Goal: Task Accomplishment & Management: Complete application form

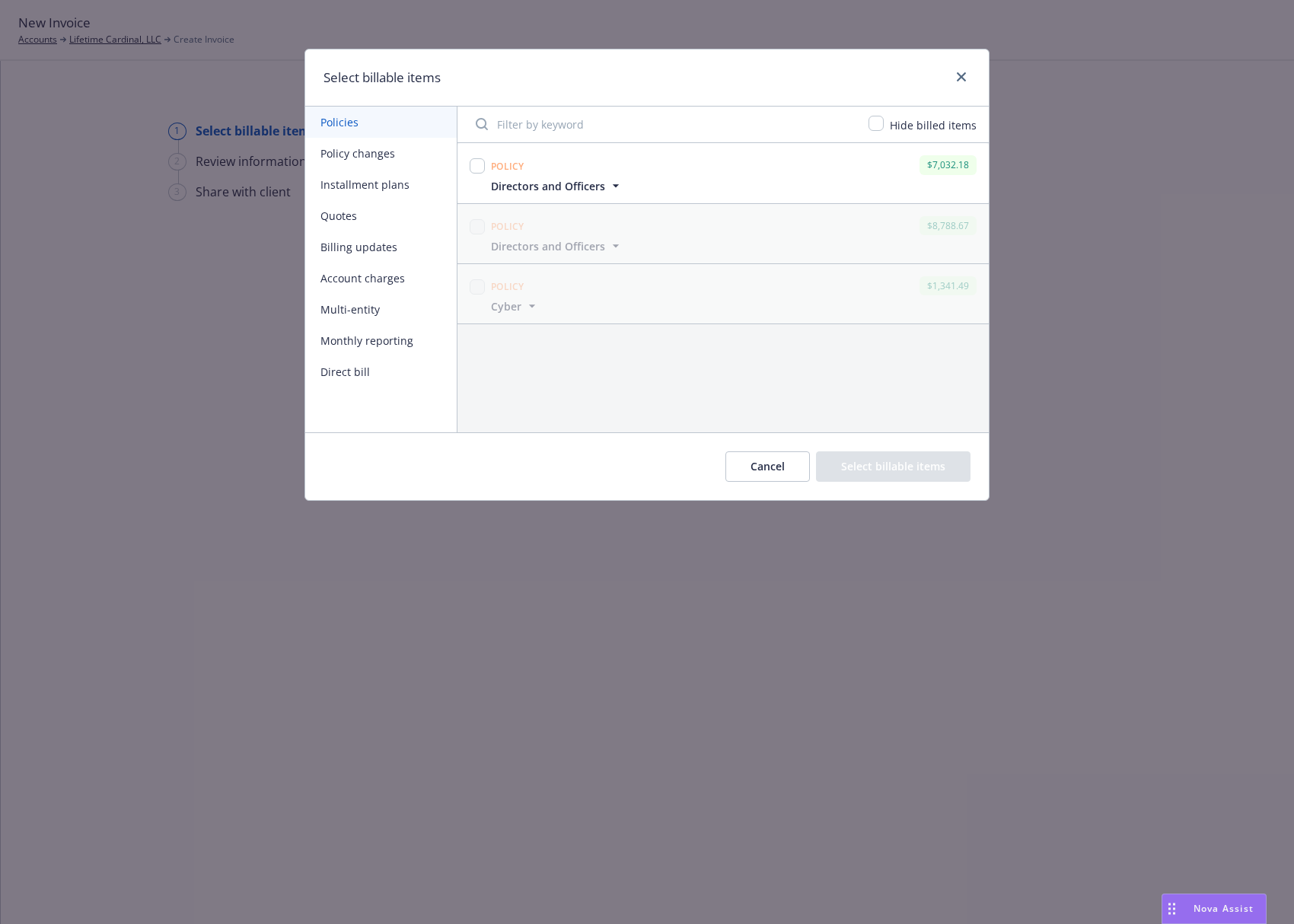
click at [475, 157] on div at bounding box center [477, 165] width 15 height 21
click at [475, 165] on input "checkbox" at bounding box center [477, 165] width 15 height 15
checkbox input "true"
click at [638, 436] on div "Cancel Select billable items" at bounding box center [647, 466] width 684 height 67
click at [855, 471] on button "Select billable items" at bounding box center [893, 466] width 154 height 31
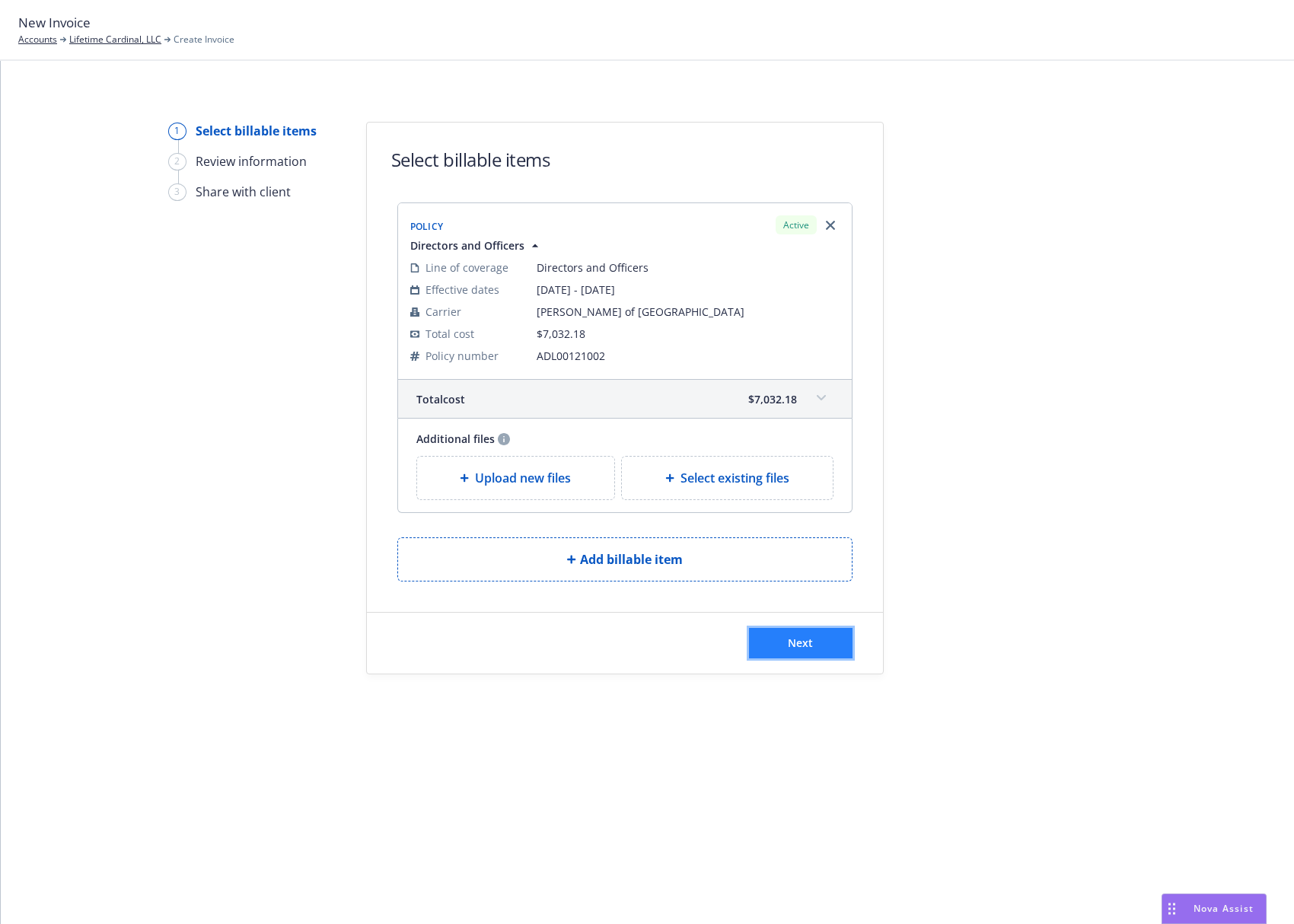
click at [794, 638] on span "Next" at bounding box center [801, 643] width 25 height 14
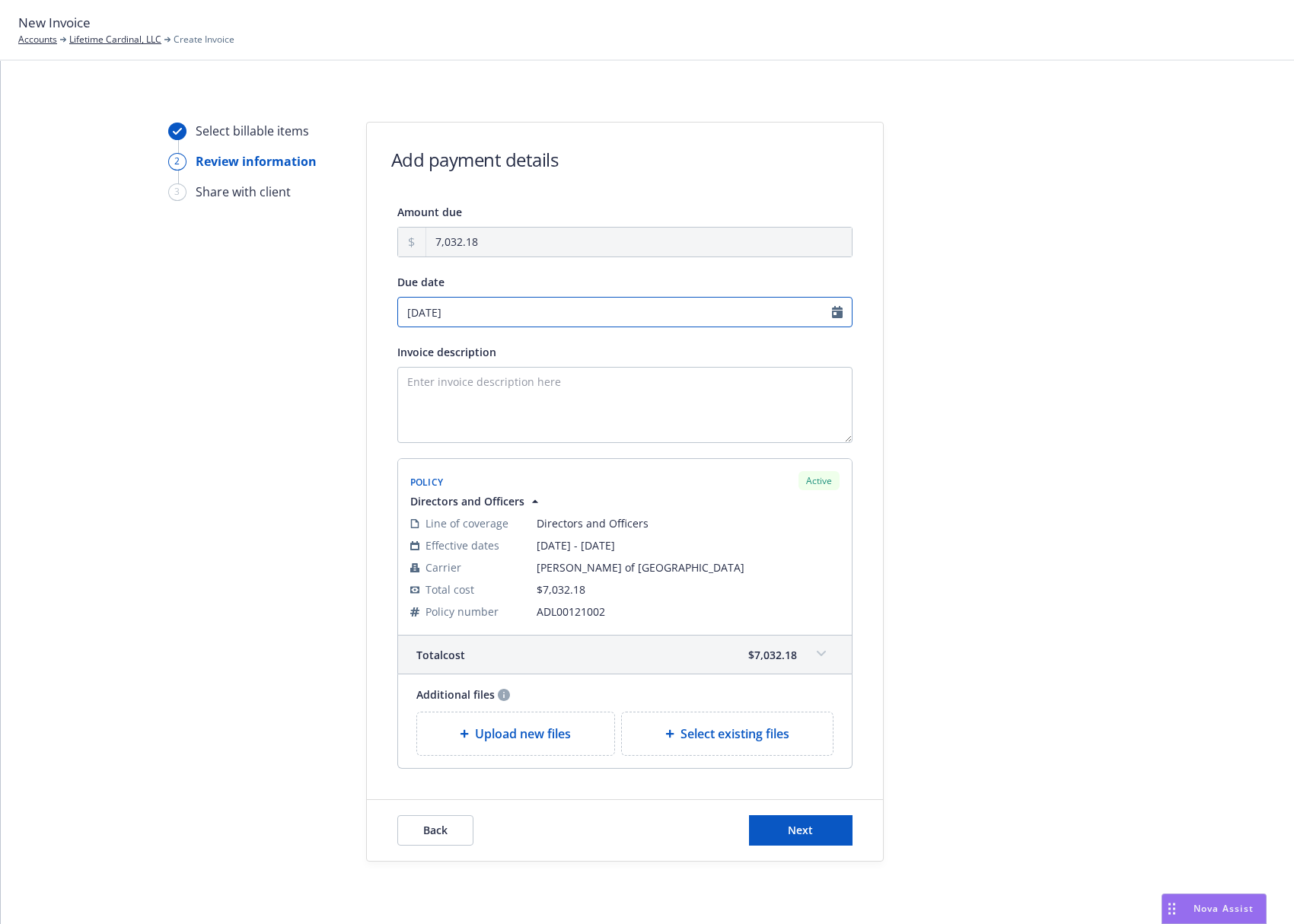
click at [832, 318] on input "[DATE]" at bounding box center [624, 312] width 455 height 31
select select "August"
select select "2025"
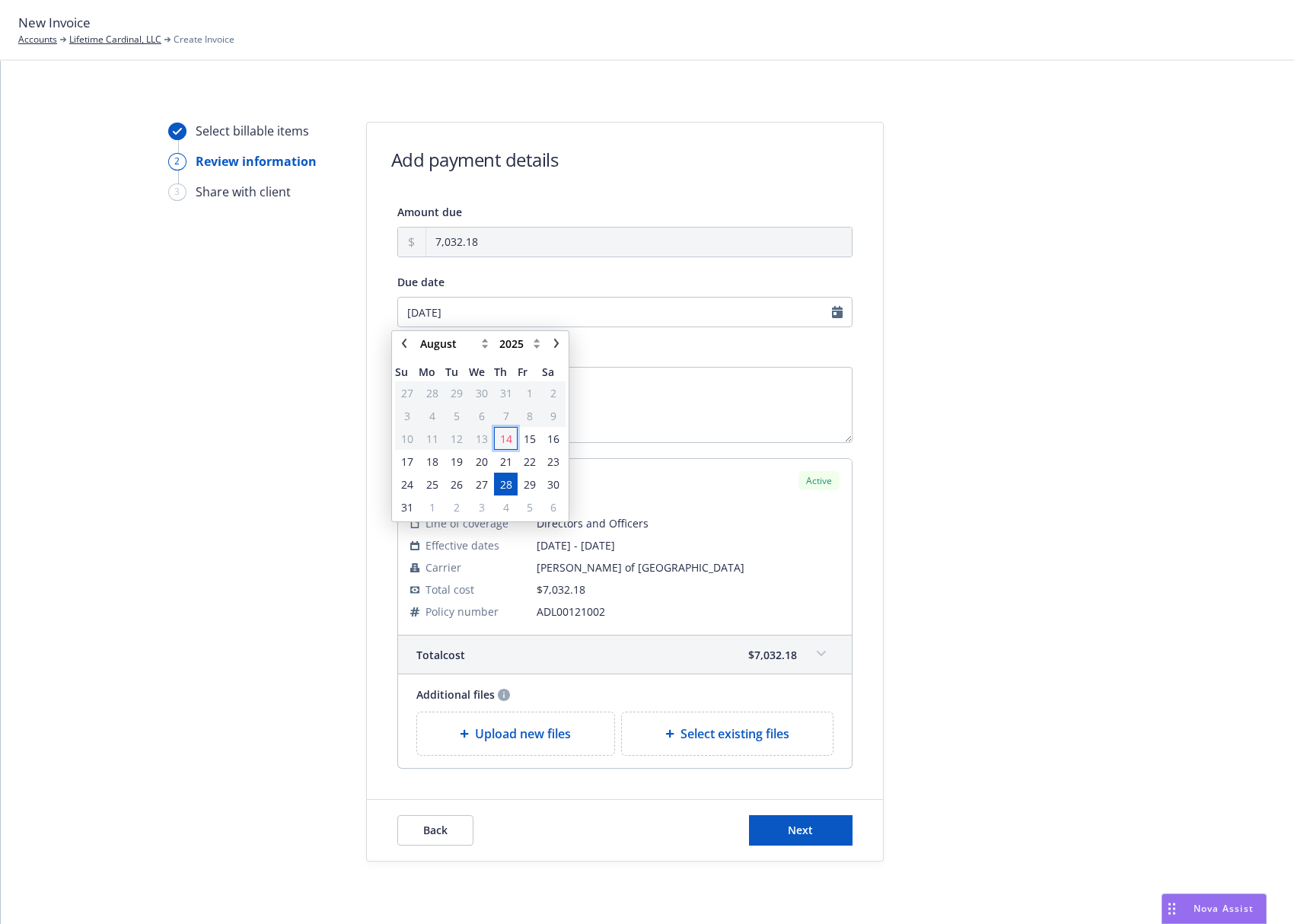
click at [504, 437] on span "14" at bounding box center [507, 439] width 13 height 16
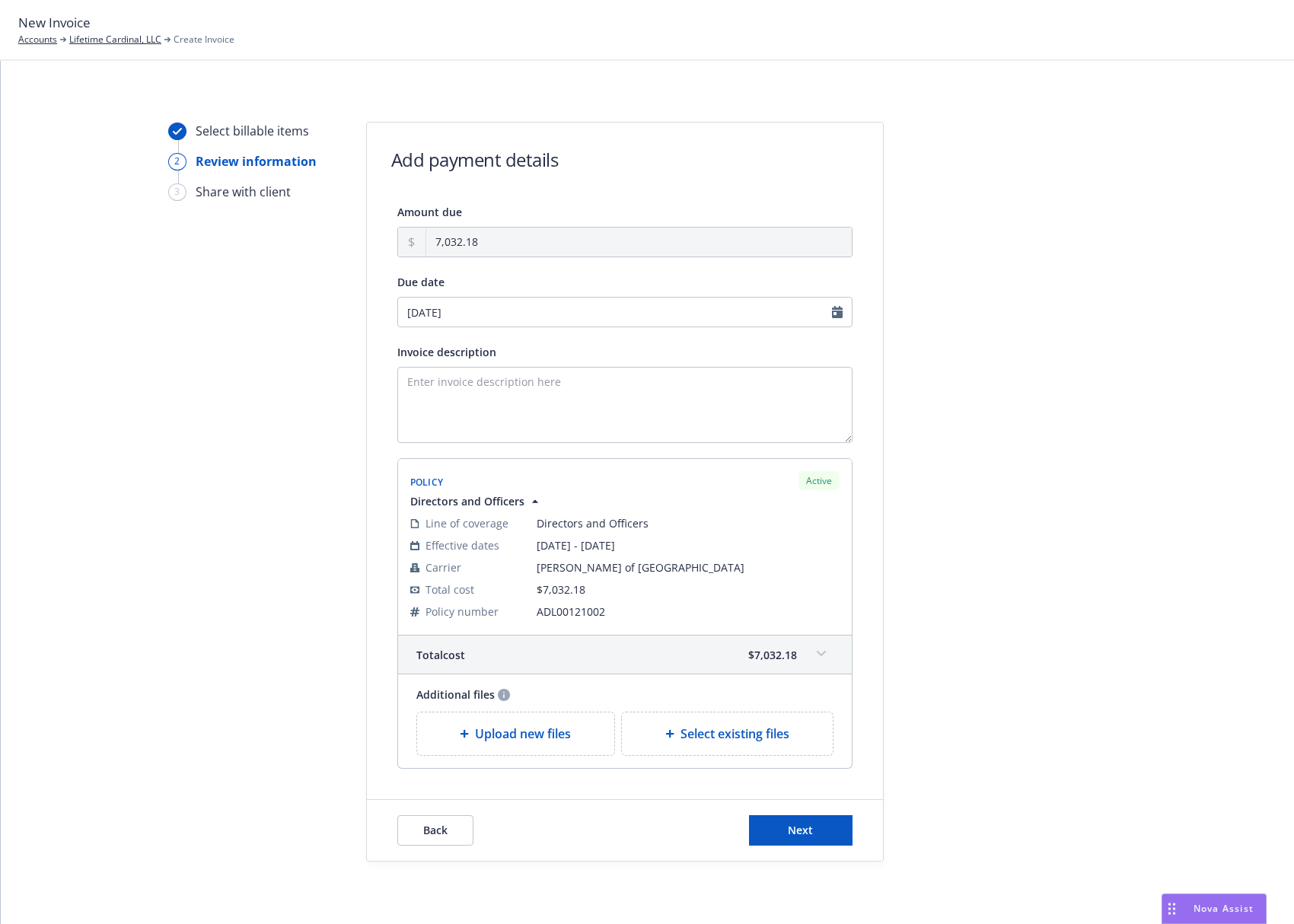
type input "[DATE]"
click at [515, 409] on textarea "Invoice description" at bounding box center [624, 404] width 455 height 76
type textarea "[DATE]-[DATE] Directors and Officers Renewal"
click at [815, 823] on button "Next" at bounding box center [801, 830] width 103 height 31
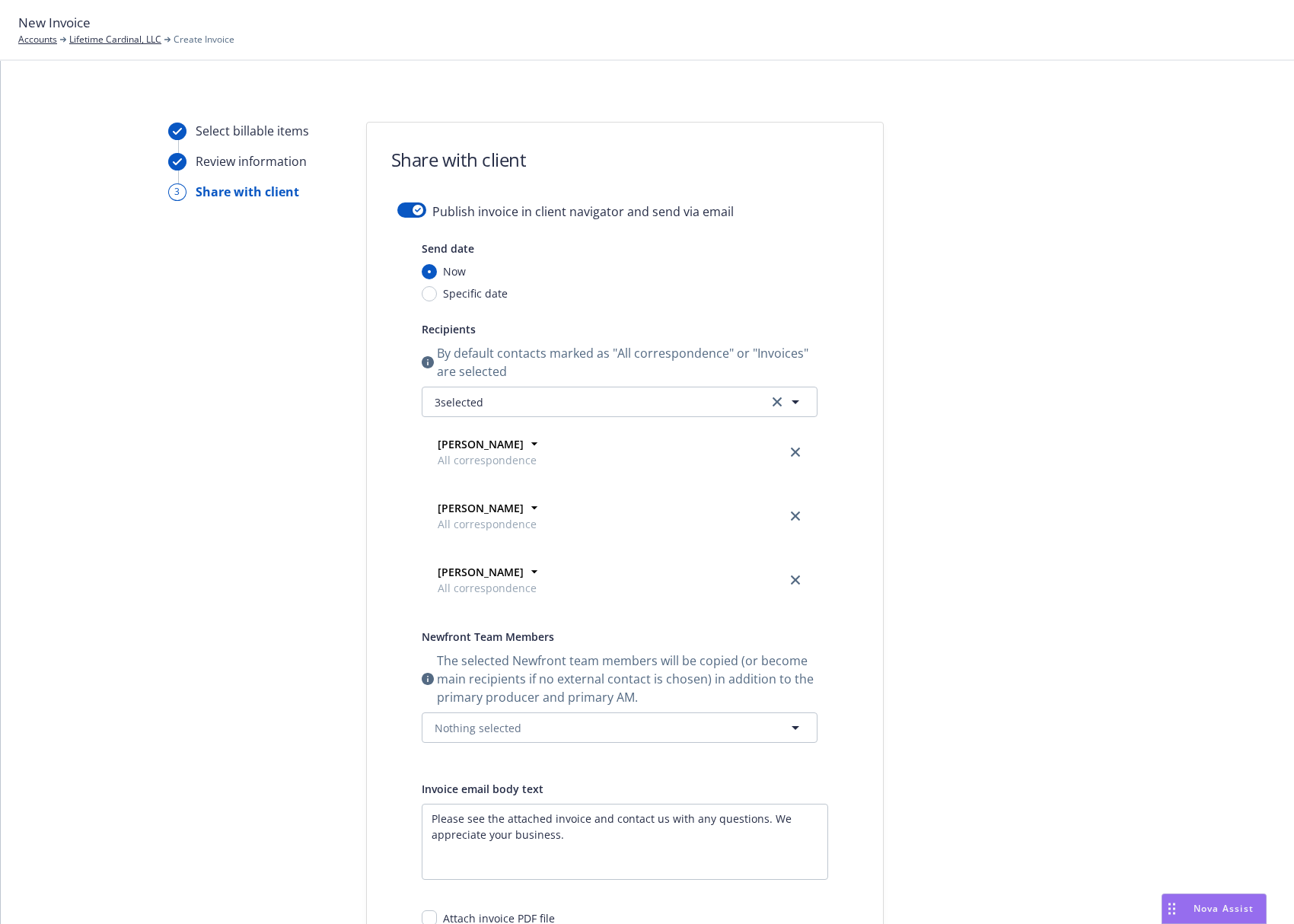
click at [398, 201] on form "Share with client Publish invoice in client navigator and send via email Send d…" at bounding box center [624, 613] width 516 height 983
click at [413, 208] on div "button" at bounding box center [418, 210] width 11 height 11
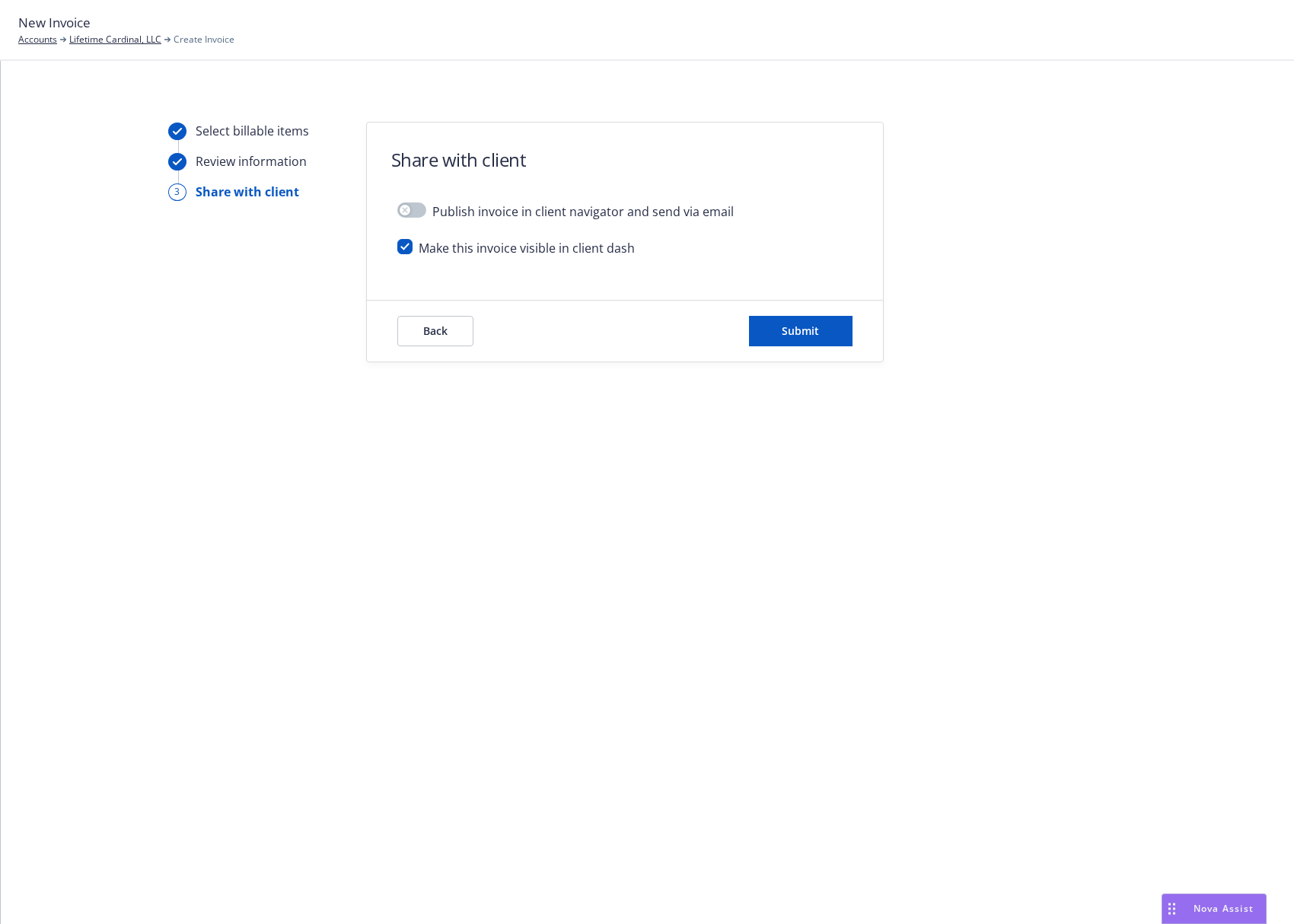
click at [905, 280] on div "Select billable items Review information 3 Share with client Share with client …" at bounding box center [647, 241] width 1257 height 240
click at [815, 323] on span "Submit" at bounding box center [801, 330] width 38 height 14
